Goal: Task Accomplishment & Management: Complete application form

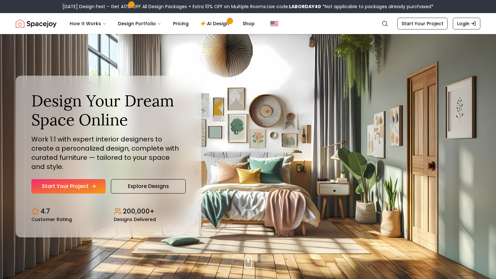
click at [94, 184] on icon "Hero section" at bounding box center [93, 186] width 5 height 5
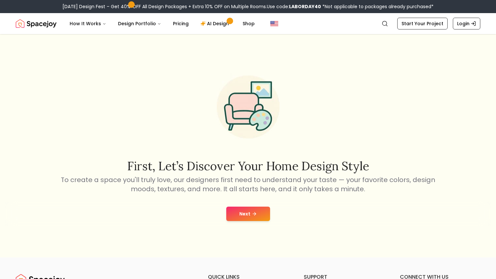
click at [257, 214] on button "Next" at bounding box center [248, 213] width 44 height 14
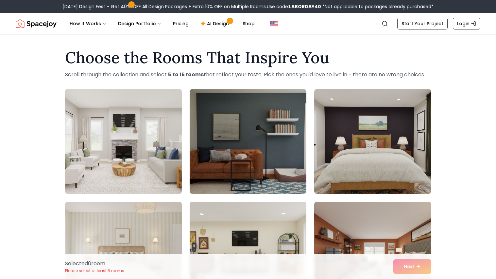
click at [159, 166] on img at bounding box center [123, 141] width 123 height 110
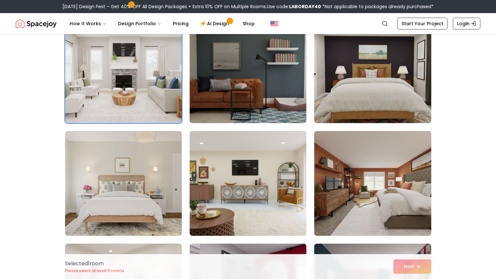
scroll to position [71, 0]
click at [159, 166] on img at bounding box center [123, 183] width 117 height 105
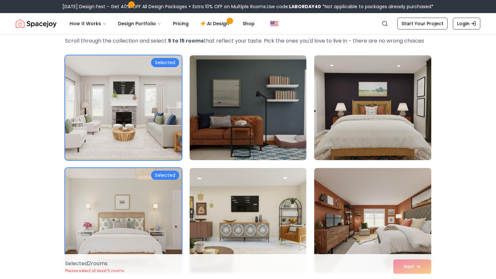
scroll to position [33, 0]
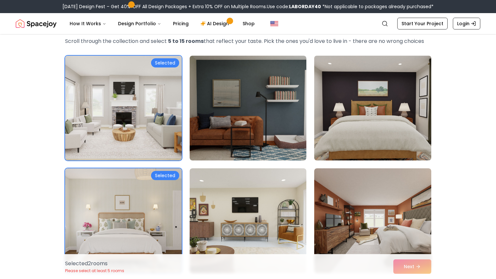
click at [398, 137] on img at bounding box center [372, 108] width 123 height 110
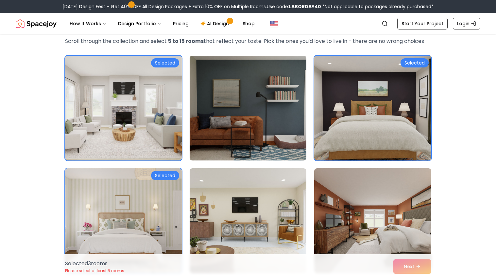
click at [398, 137] on img at bounding box center [372, 108] width 123 height 110
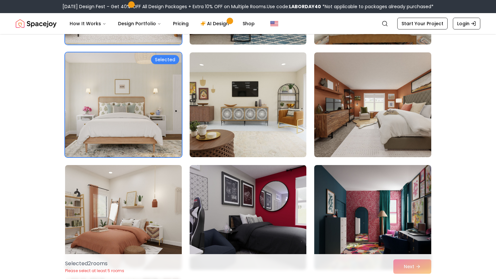
scroll to position [162, 0]
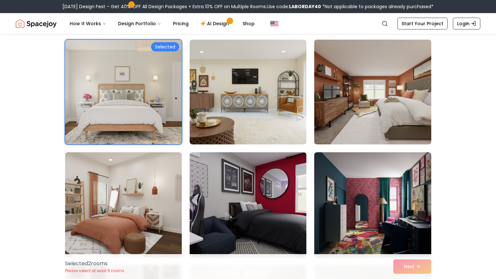
click at [386, 104] on img at bounding box center [372, 92] width 123 height 110
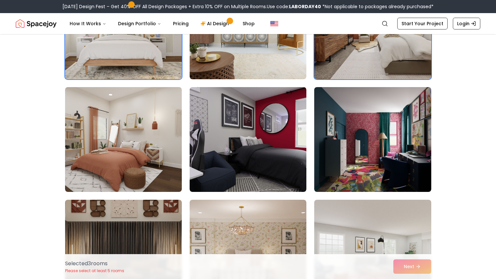
scroll to position [230, 0]
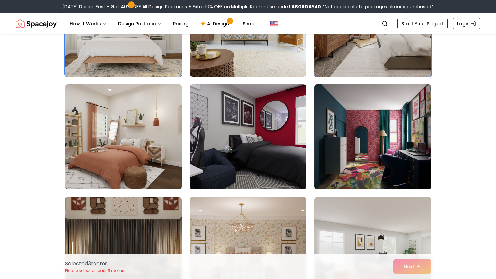
click at [164, 153] on img at bounding box center [123, 137] width 123 height 110
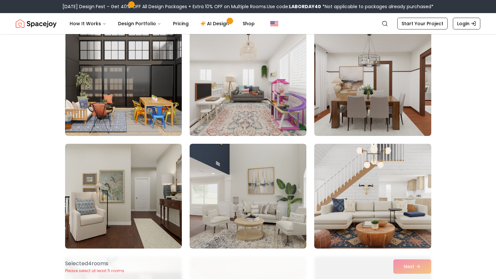
scroll to position [510, 0]
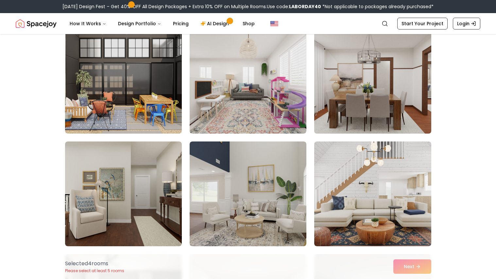
click at [346, 96] on img at bounding box center [372, 81] width 123 height 110
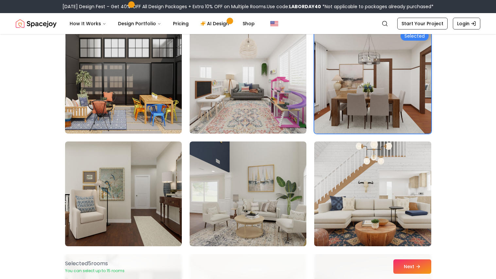
click at [351, 197] on img at bounding box center [372, 194] width 123 height 110
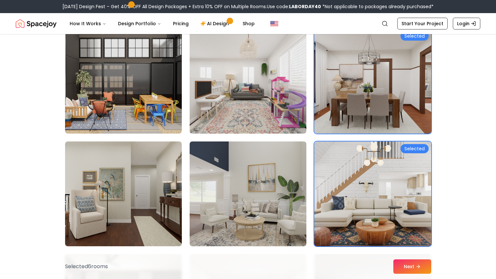
click at [295, 195] on img at bounding box center [248, 194] width 123 height 110
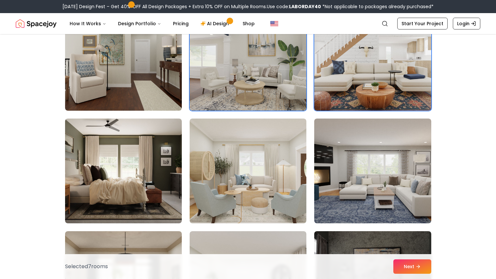
scroll to position [654, 0]
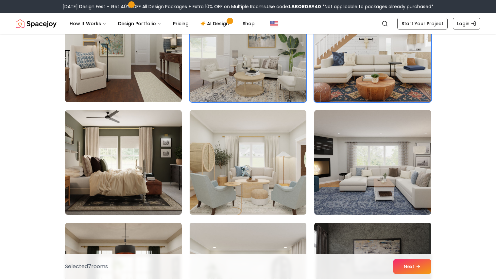
click at [295, 195] on img at bounding box center [248, 162] width 117 height 105
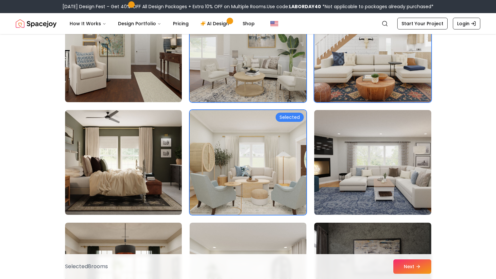
click at [295, 195] on img at bounding box center [248, 162] width 117 height 105
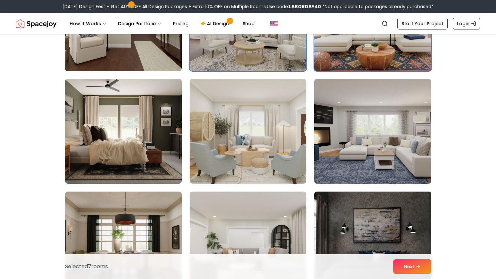
scroll to position [686, 0]
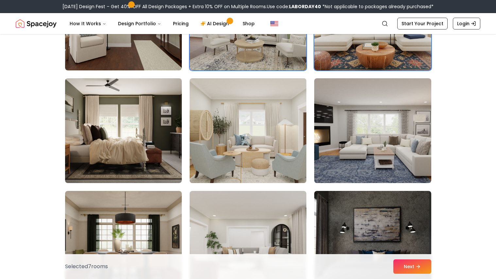
click at [265, 152] on img at bounding box center [248, 131] width 123 height 110
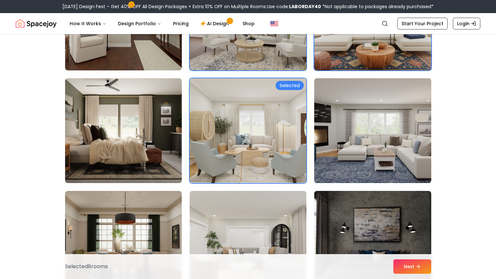
click at [345, 157] on img at bounding box center [372, 131] width 123 height 110
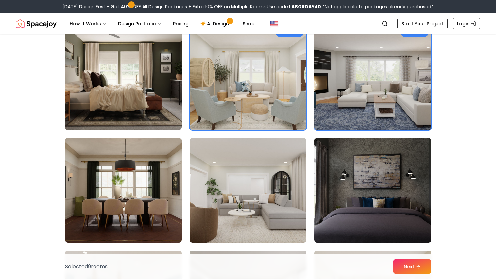
scroll to position [745, 0]
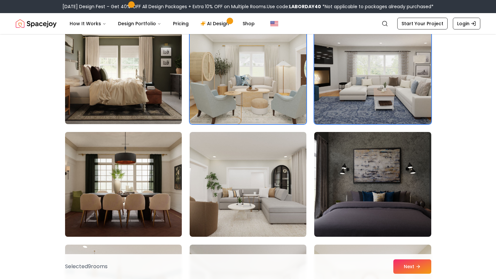
click at [149, 169] on img at bounding box center [123, 184] width 123 height 110
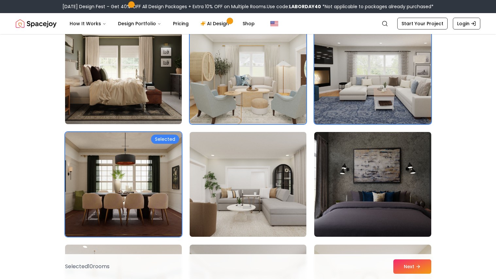
click at [281, 178] on img at bounding box center [248, 184] width 123 height 110
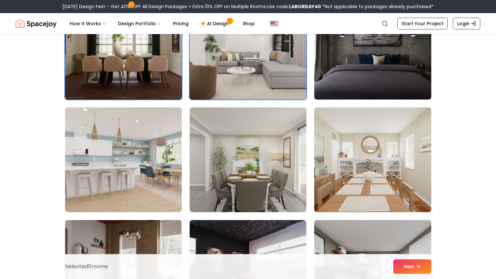
scroll to position [884, 0]
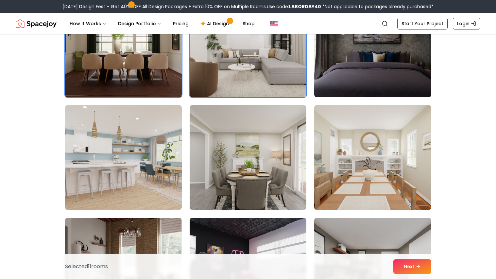
click at [335, 170] on img at bounding box center [372, 157] width 123 height 110
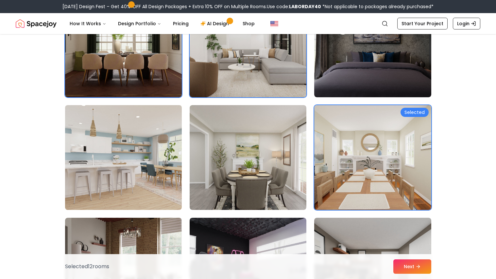
click at [161, 166] on img at bounding box center [123, 157] width 123 height 110
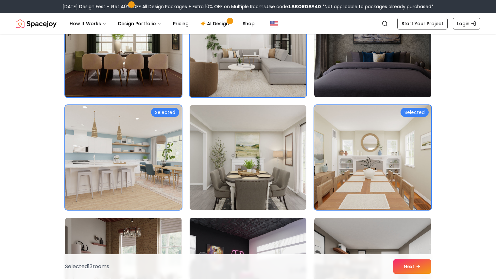
click at [233, 164] on img at bounding box center [248, 157] width 123 height 110
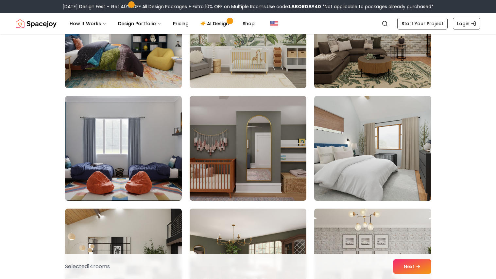
click at [348, 169] on img at bounding box center [372, 148] width 123 height 110
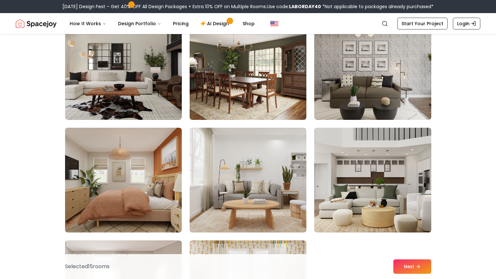
scroll to position [1657, 0]
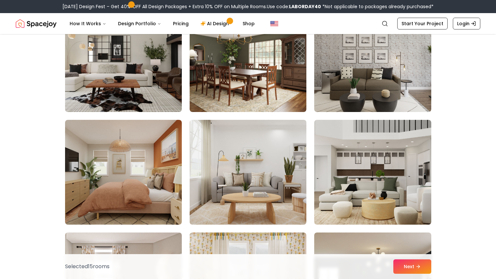
click at [250, 172] on img at bounding box center [248, 172] width 123 height 110
click at [284, 175] on img at bounding box center [248, 172] width 123 height 110
click at [256, 181] on img at bounding box center [248, 172] width 123 height 110
click at [244, 150] on img at bounding box center [248, 172] width 123 height 110
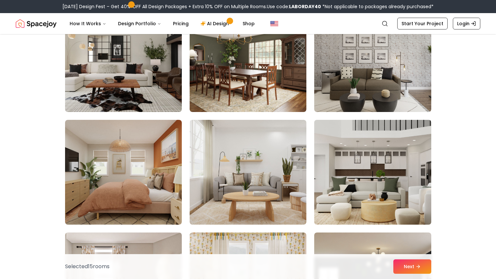
click at [351, 191] on img at bounding box center [372, 172] width 123 height 110
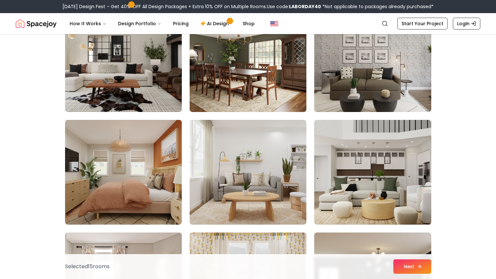
click at [409, 267] on button "Next" at bounding box center [413, 266] width 38 height 14
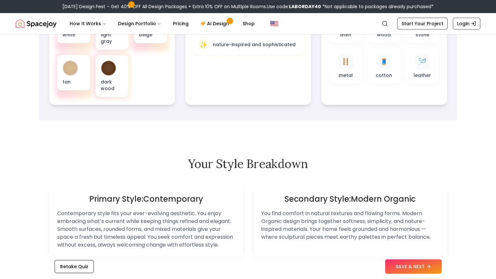
scroll to position [300, 0]
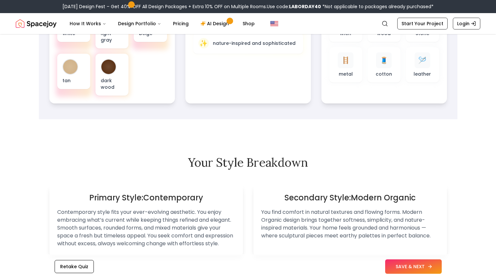
click at [389, 267] on button "SAVE & NEXT" at bounding box center [413, 266] width 57 height 14
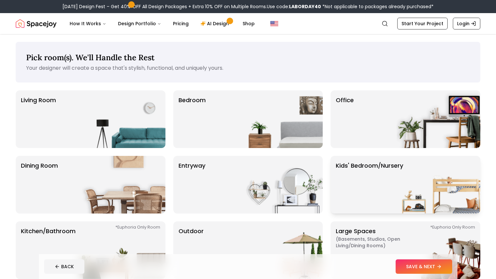
click at [398, 177] on img at bounding box center [439, 185] width 84 height 58
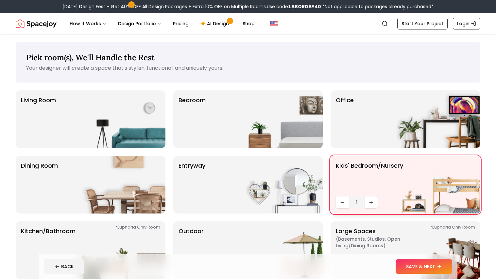
click at [358, 203] on span "1" at bounding box center [357, 202] width 10 height 8
click at [263, 109] on img at bounding box center [281, 119] width 84 height 58
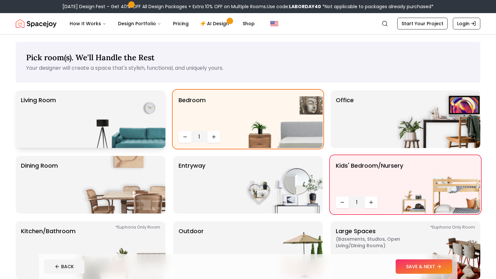
click at [110, 117] on img at bounding box center [124, 119] width 84 height 58
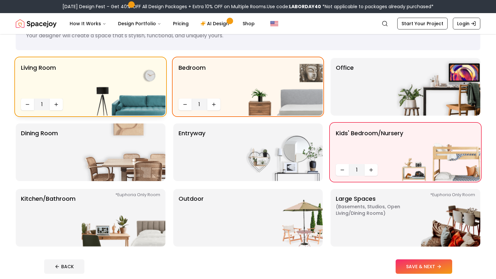
scroll to position [34, 0]
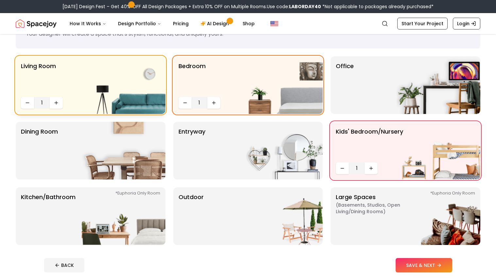
click at [145, 133] on img at bounding box center [124, 151] width 84 height 58
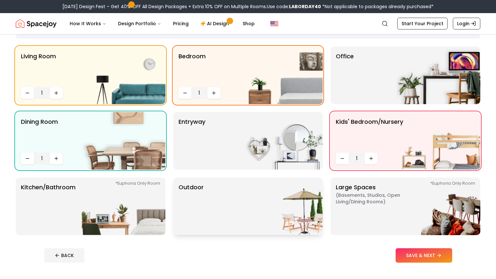
scroll to position [43, 0]
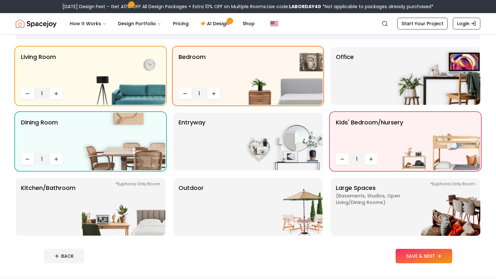
click at [395, 254] on div "BACK SAVE & NEXT" at bounding box center [248, 256] width 408 height 14
click at [413, 260] on button "SAVE & NEXT" at bounding box center [424, 256] width 57 height 14
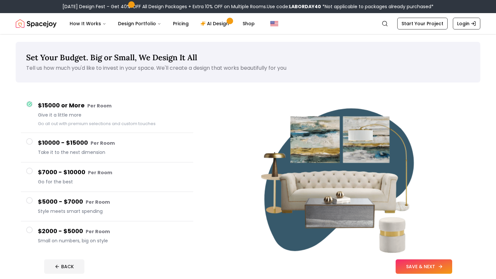
click at [407, 262] on button "SAVE & NEXT" at bounding box center [424, 266] width 57 height 14
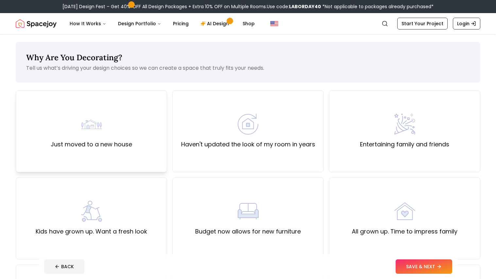
click at [122, 124] on div "Just moved to a new house" at bounding box center [91, 131] width 81 height 35
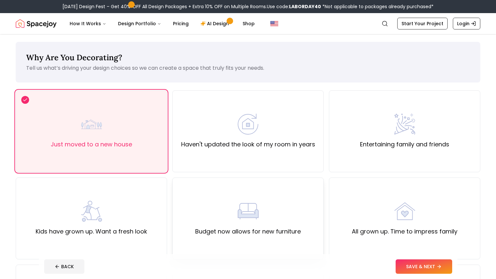
click at [267, 232] on label "Budget now allows for new furniture" at bounding box center [248, 231] width 106 height 9
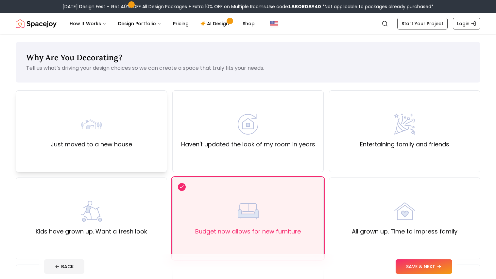
click at [146, 147] on div "Just moved to a new house" at bounding box center [91, 131] width 151 height 82
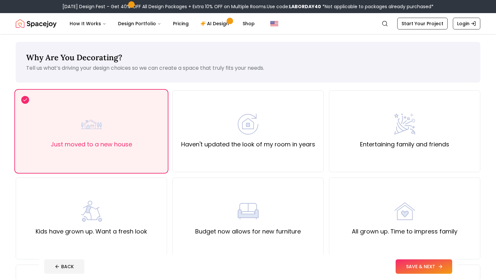
click at [441, 263] on button "SAVE & NEXT" at bounding box center [424, 266] width 57 height 14
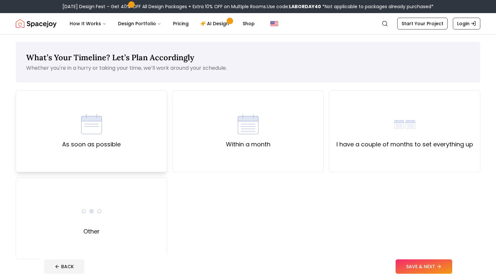
click at [93, 141] on label "As soon as possible" at bounding box center [91, 144] width 59 height 9
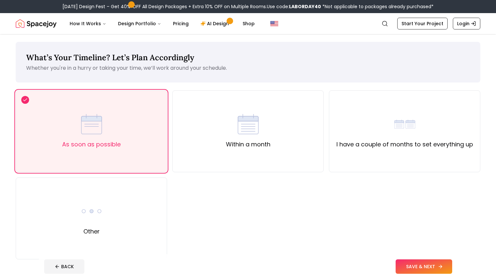
click at [414, 263] on button "SAVE & NEXT" at bounding box center [424, 266] width 57 height 14
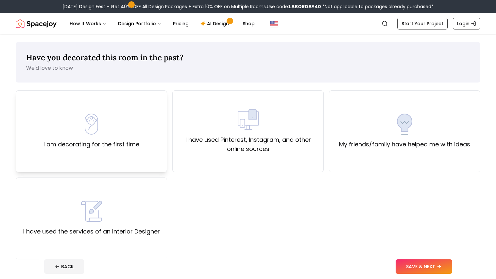
click at [118, 132] on div "I am decorating for the first time" at bounding box center [92, 131] width 96 height 35
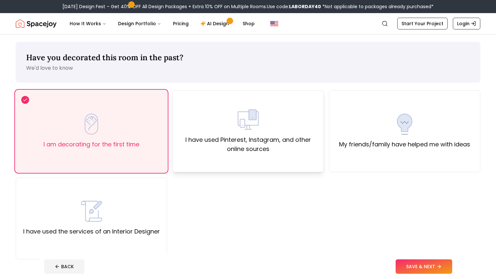
click at [289, 126] on div "I have used Pinterest, Instagram, and other online sources" at bounding box center [248, 131] width 140 height 44
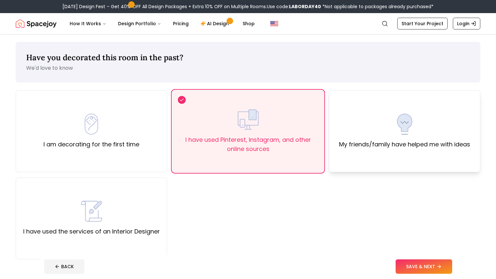
click at [410, 150] on div "My friends/family have helped me with ideas" at bounding box center [404, 131] width 151 height 82
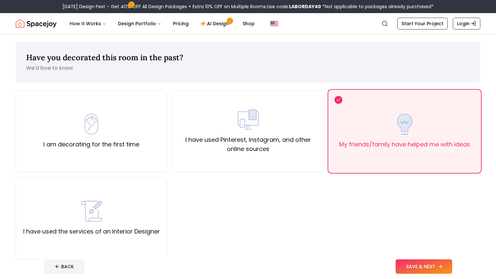
click at [441, 266] on icon at bounding box center [440, 266] width 3 height 0
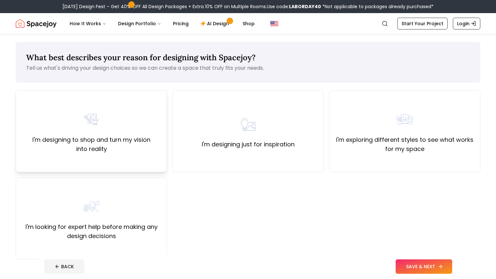
click at [137, 148] on label "I'm designing to shop and turn my vision into reality" at bounding box center [91, 144] width 140 height 18
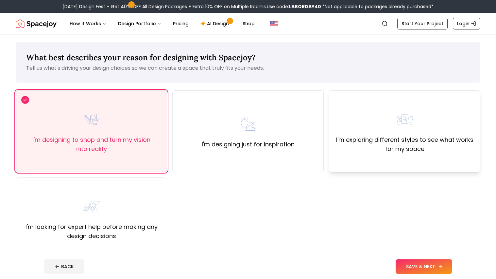
click at [376, 148] on label "I'm exploring different styles to see what works for my space" at bounding box center [405, 144] width 140 height 18
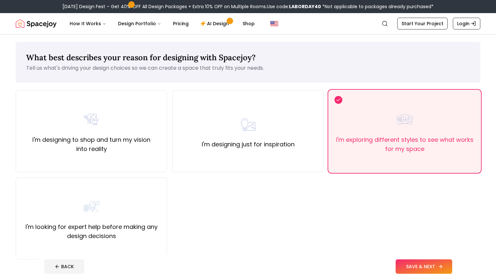
click at [401, 270] on button "SAVE & NEXT" at bounding box center [424, 266] width 57 height 14
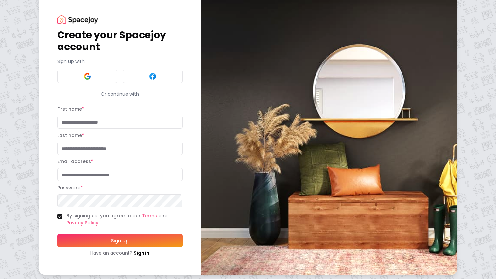
scroll to position [9, 0]
